Goal: Transaction & Acquisition: Purchase product/service

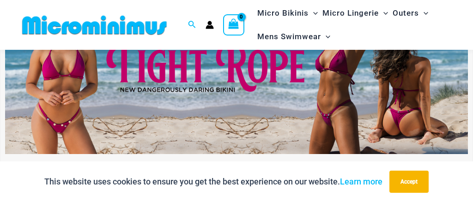
scroll to position [141, 0]
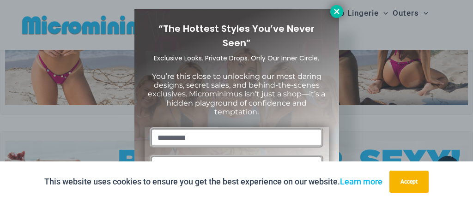
click at [338, 14] on icon at bounding box center [337, 11] width 8 height 8
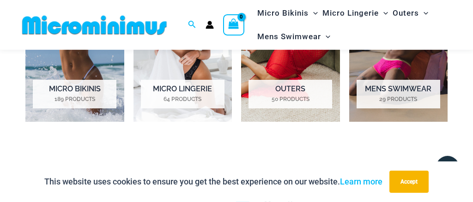
scroll to position [630, 0]
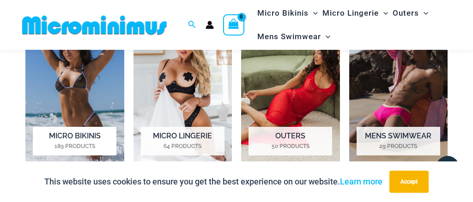
click at [88, 137] on h2 "Micro Bikinis 189 Products" at bounding box center [75, 141] width 84 height 29
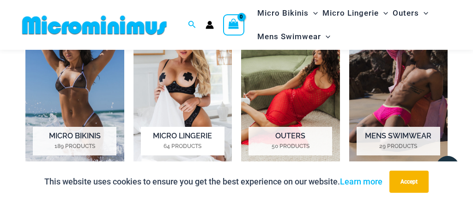
click at [177, 137] on h2 "Micro Lingerie 64 Products" at bounding box center [183, 141] width 84 height 29
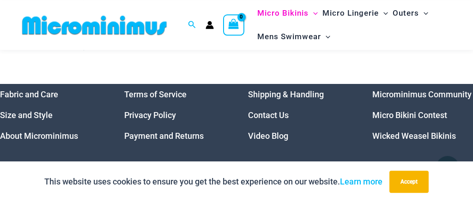
scroll to position [2146, 0]
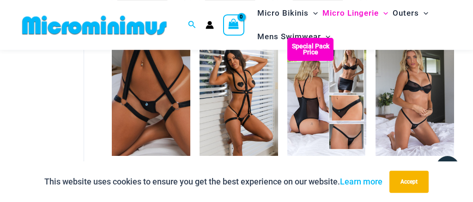
scroll to position [629, 0]
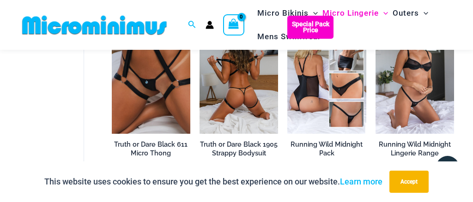
click at [247, 120] on img at bounding box center [239, 75] width 79 height 118
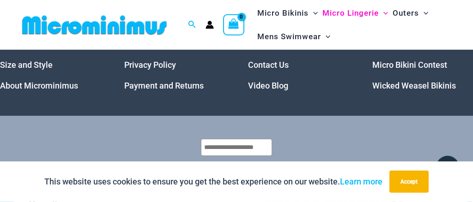
scroll to position [1946, 0]
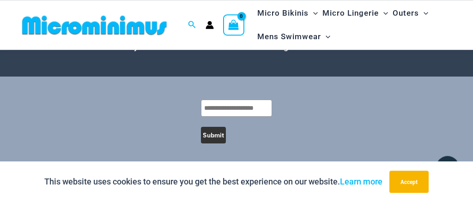
scroll to position [2578, 0]
